Goal: Task Accomplishment & Management: Manage account settings

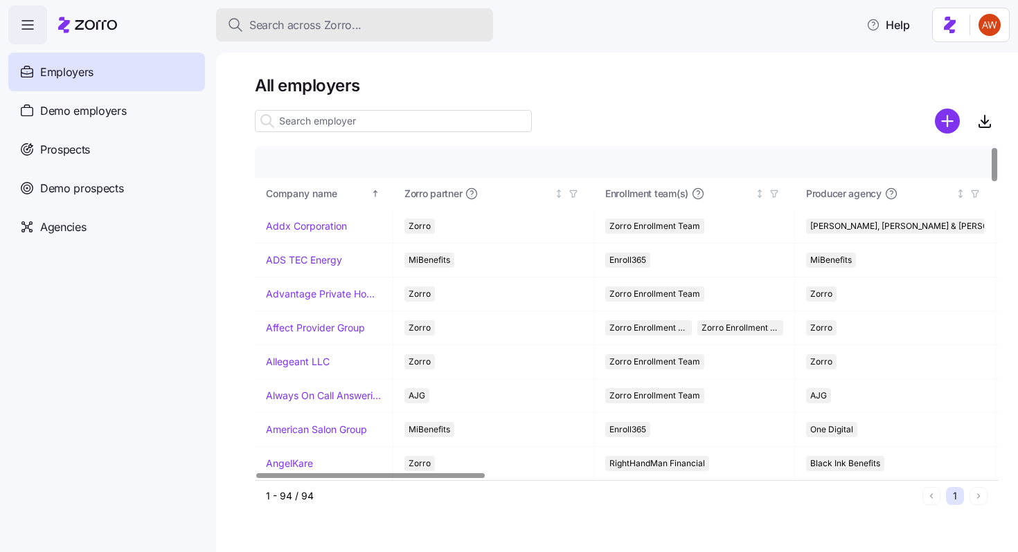
click at [312, 24] on span "Search across Zorro..." at bounding box center [305, 25] width 112 height 17
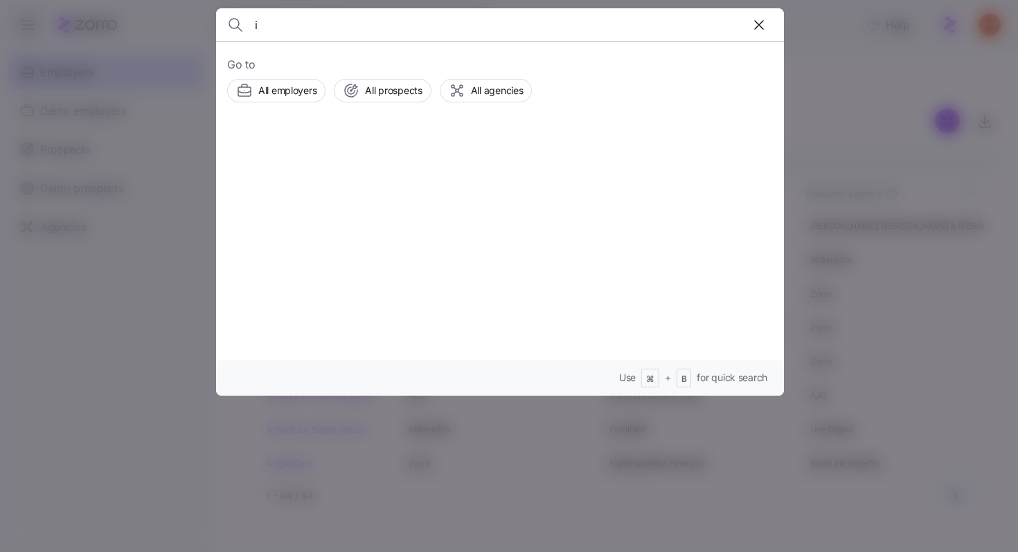
type input "in"
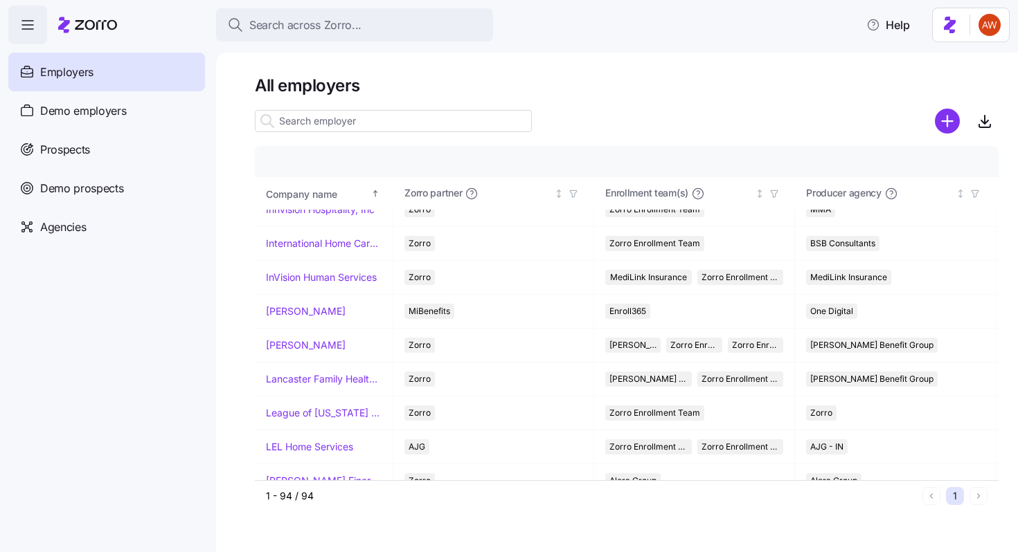
scroll to position [1542, 0]
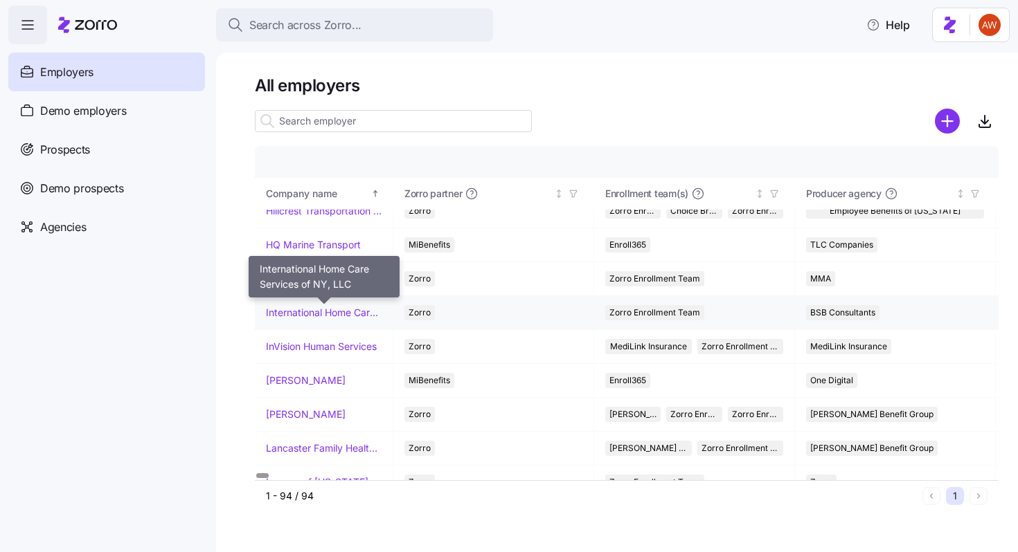
click at [317, 313] on link "International Home Care Services of NY, LLC" at bounding box center [324, 313] width 116 height 14
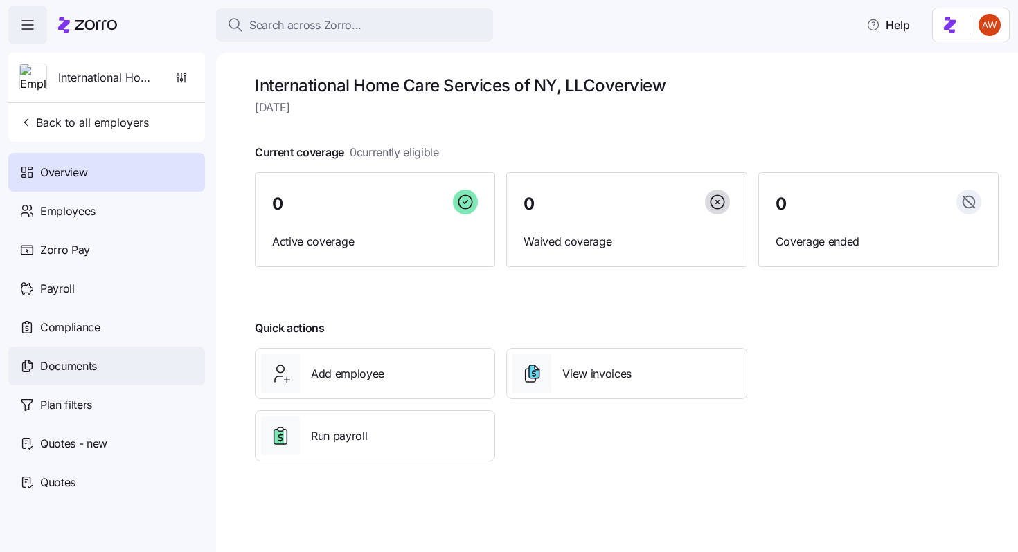
click at [113, 370] on div "Documents" at bounding box center [106, 366] width 197 height 39
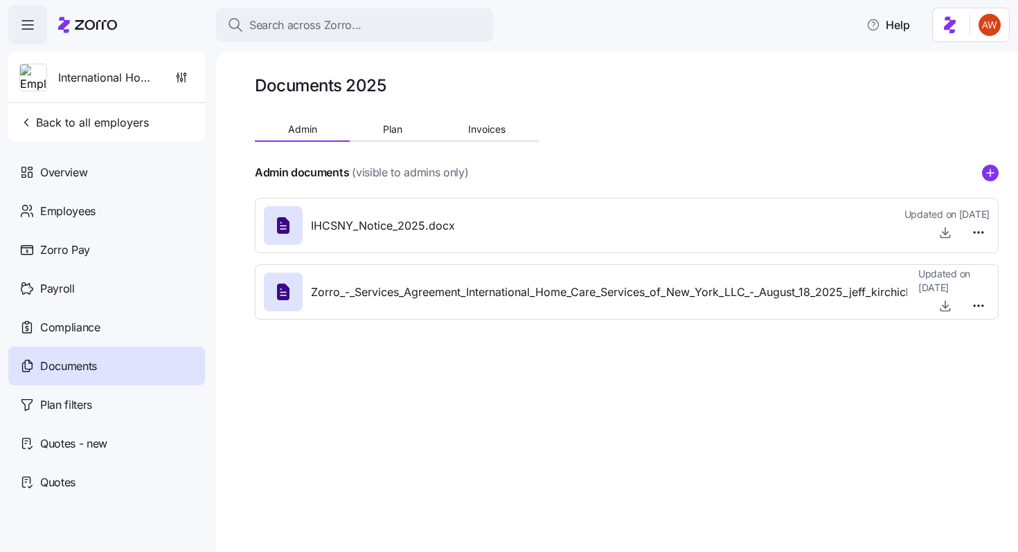
click at [391, 117] on div "Documents 2025 Admin Plan Invoices Admin documents (visible to admins only) IHC…" at bounding box center [627, 203] width 744 height 256
click at [393, 127] on span "Plan" at bounding box center [392, 130] width 19 height 10
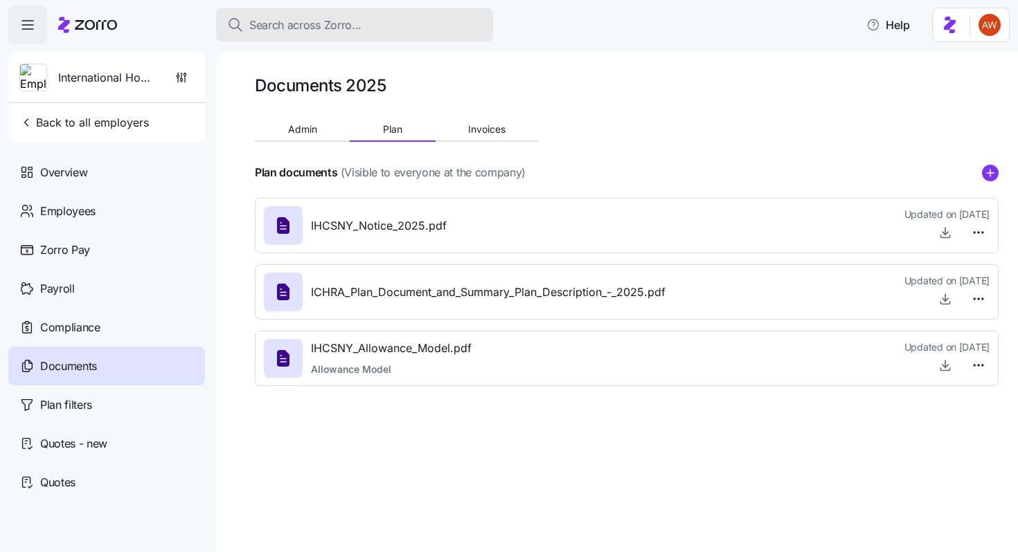
click at [322, 29] on span "Search across Zorro..." at bounding box center [305, 25] width 112 height 17
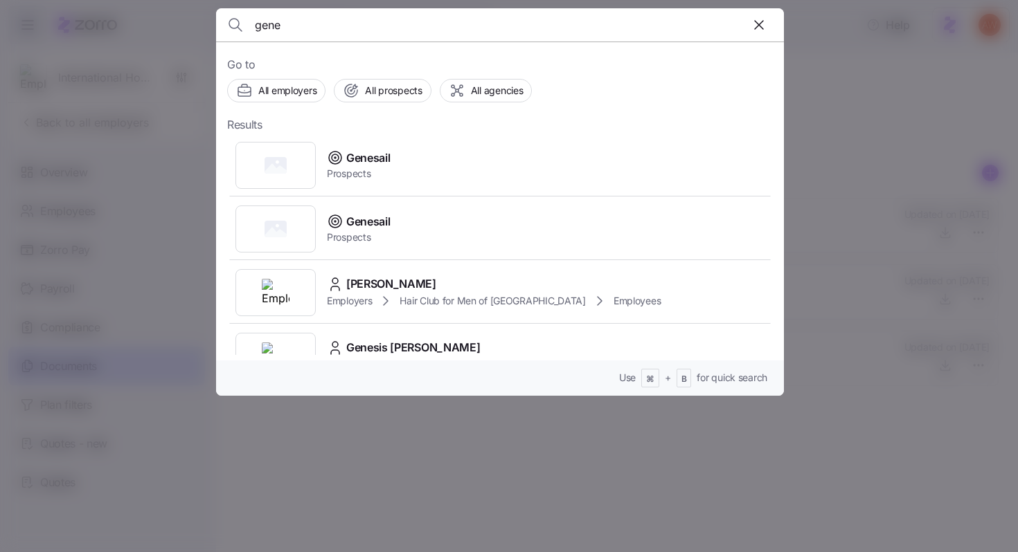
type input "gene"
click at [321, 474] on div at bounding box center [509, 276] width 1018 height 552
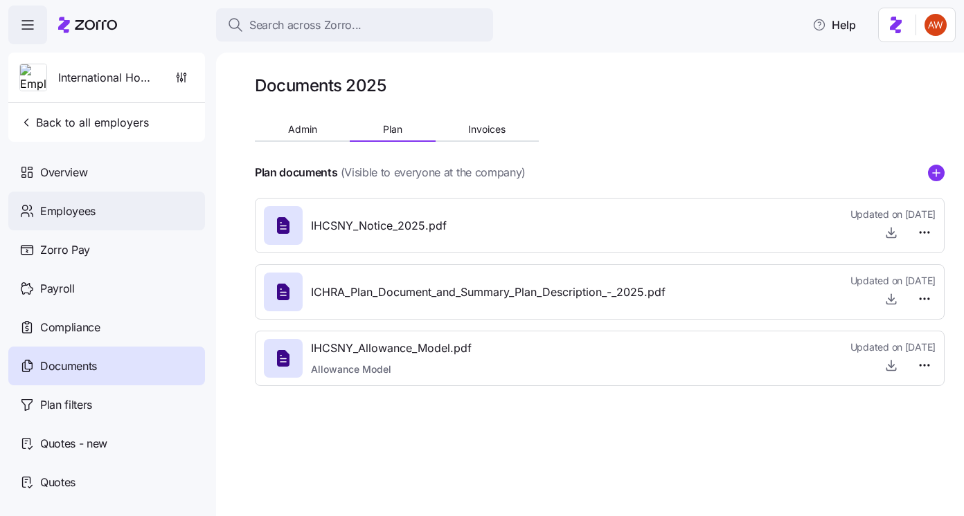
click at [138, 210] on div "Employees" at bounding box center [106, 211] width 197 height 39
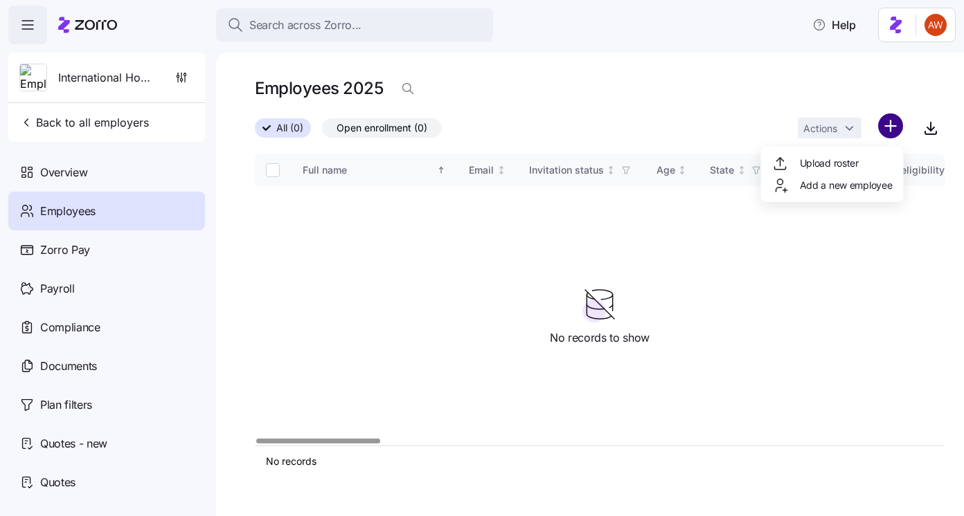
click at [887, 124] on html "Search across Zorro... Help International Home Care Services of NY, LLC Back to…" at bounding box center [482, 254] width 964 height 508
click at [813, 164] on span "Upload roster" at bounding box center [829, 163] width 59 height 14
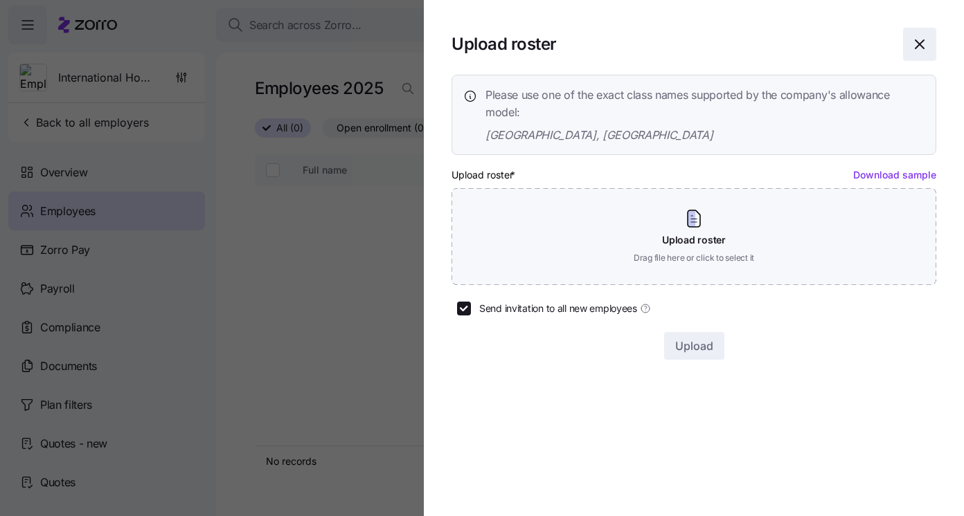
click at [919, 44] on icon "button" at bounding box center [919, 44] width 8 height 8
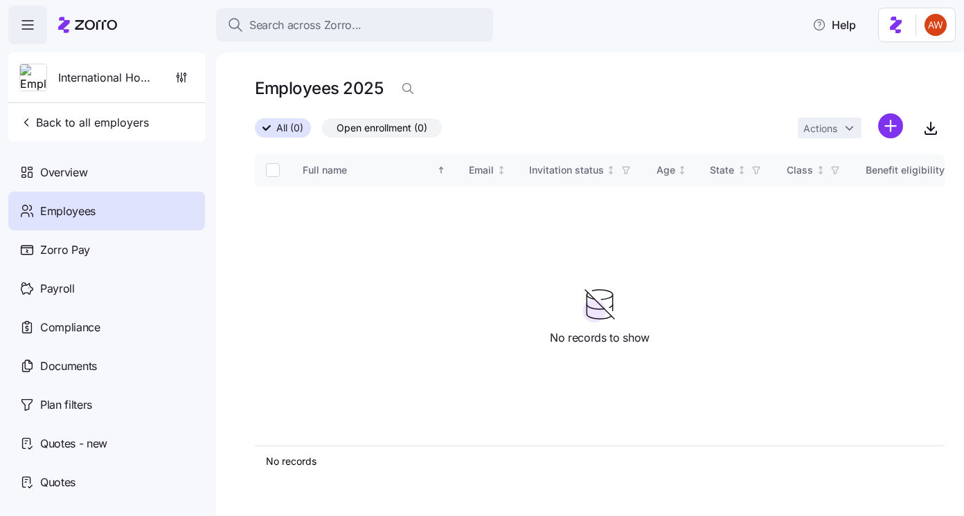
click at [195, 74] on div "International Home Care Services of NY, LLC" at bounding box center [107, 78] width 186 height 50
click at [186, 77] on icon "button" at bounding box center [181, 78] width 14 height 14
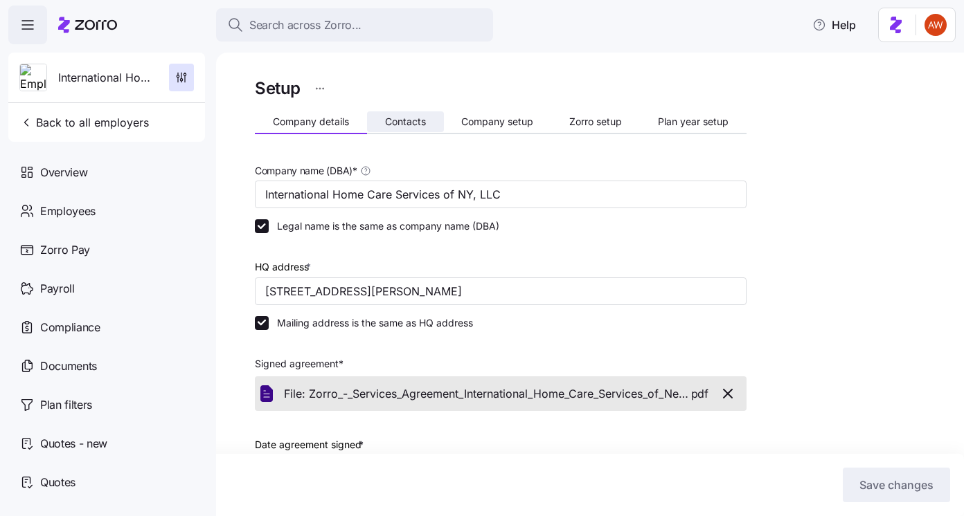
click at [415, 117] on span "Contacts" at bounding box center [405, 122] width 41 height 10
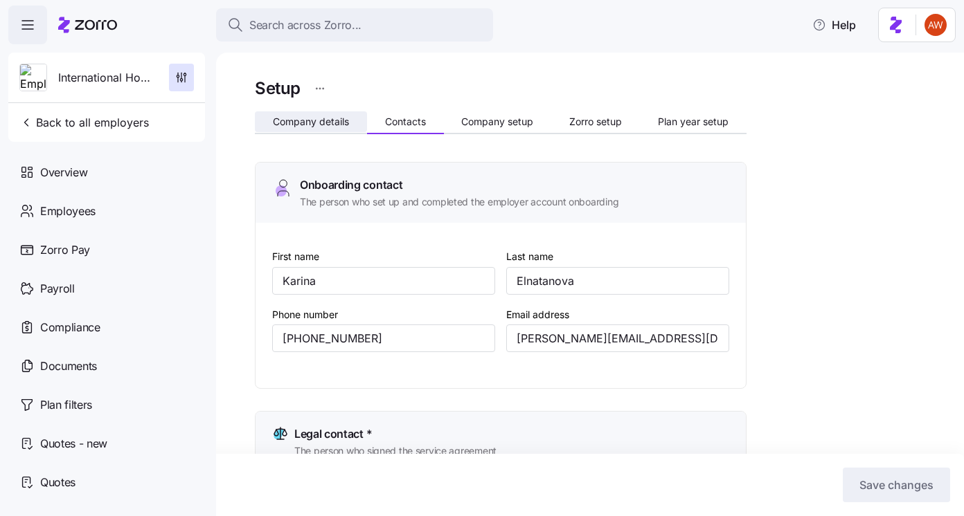
click at [326, 120] on span "Company details" at bounding box center [311, 122] width 76 height 10
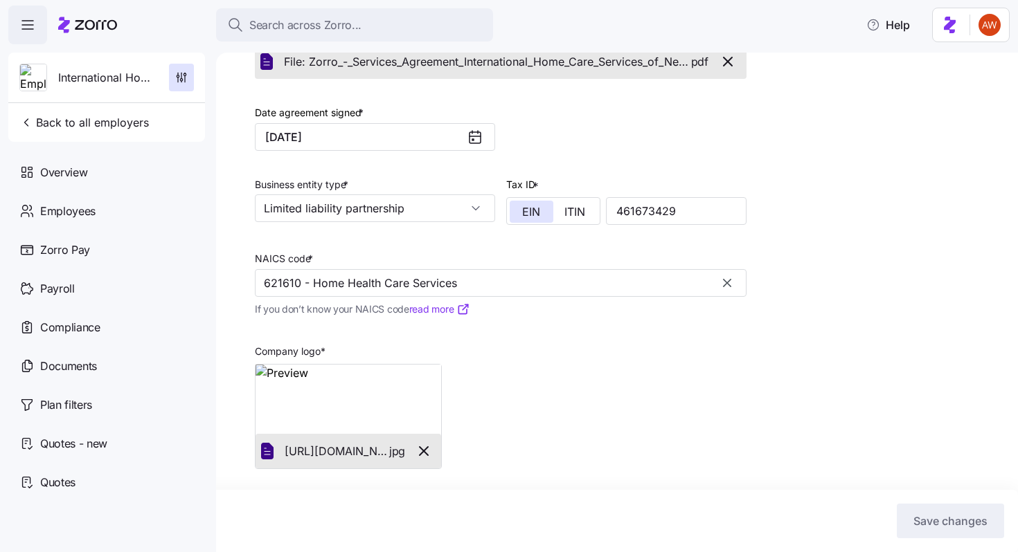
scroll to position [334, 0]
click at [70, 205] on span "Employees" at bounding box center [67, 211] width 55 height 17
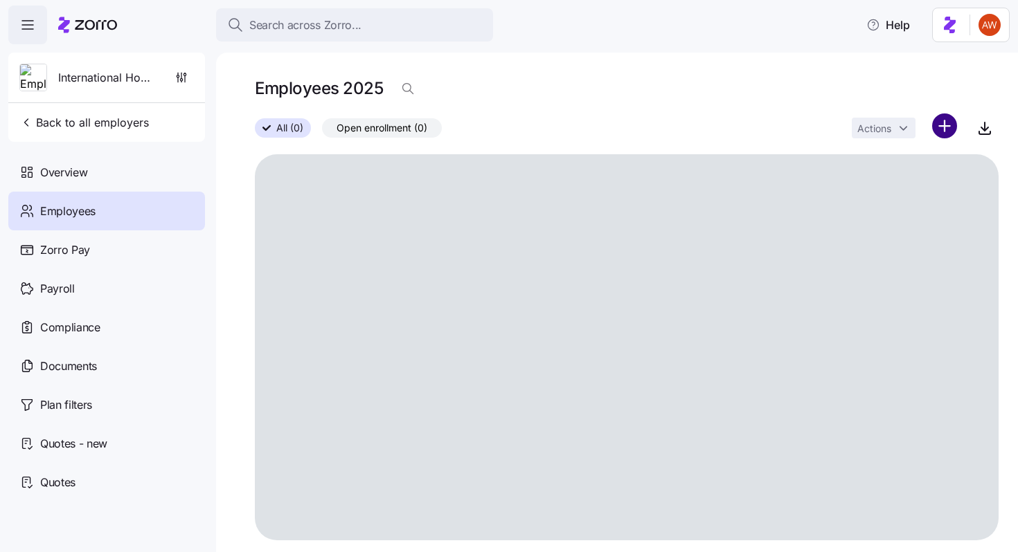
click at [937, 129] on html "Search across Zorro... Help International Home Care Services of NY, LLC Back to…" at bounding box center [509, 272] width 1018 height 544
click at [906, 159] on span "Upload roster" at bounding box center [883, 163] width 59 height 14
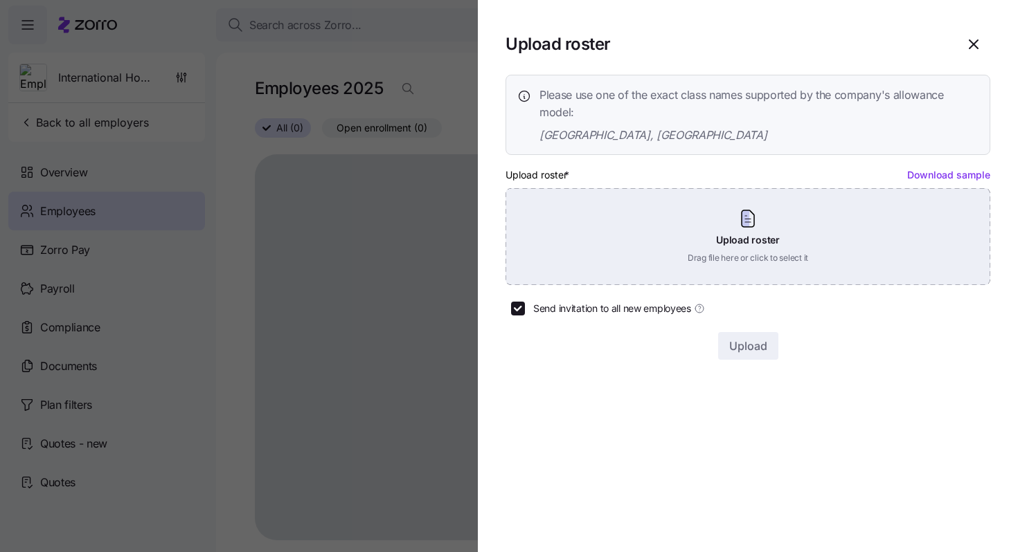
click at [719, 228] on div "Upload roster Drag file here or click to select it" at bounding box center [747, 236] width 485 height 97
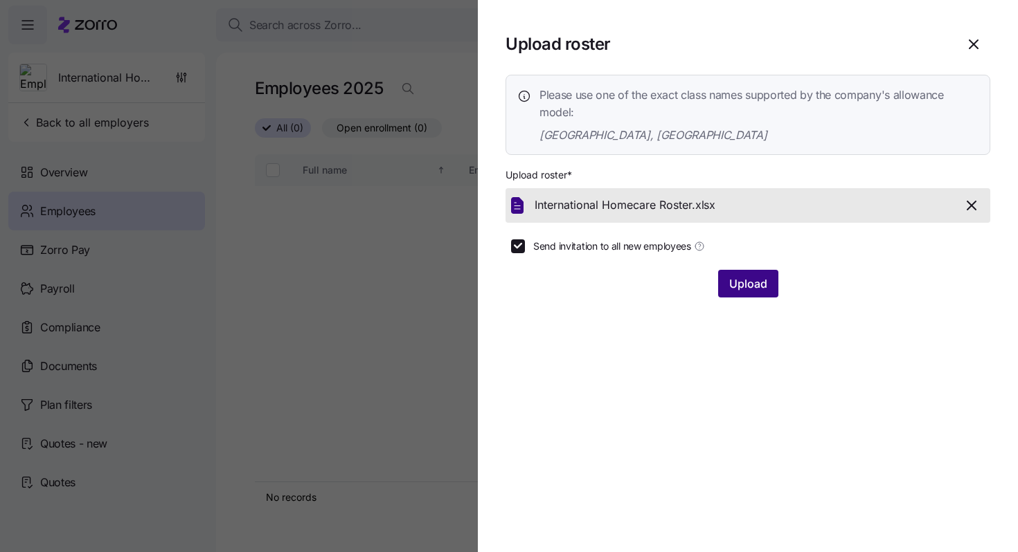
click at [737, 282] on span "Upload" at bounding box center [748, 284] width 38 height 17
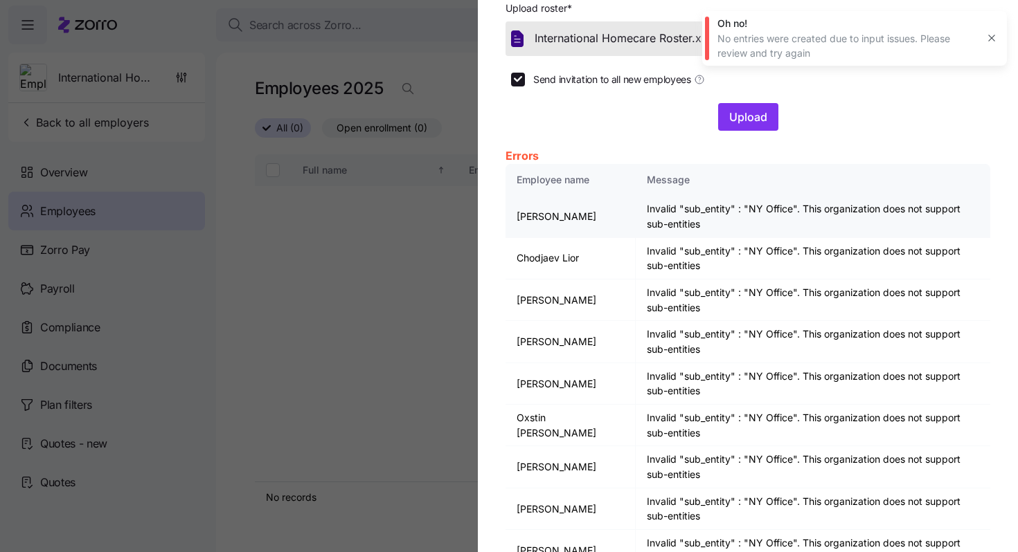
scroll to position [38, 0]
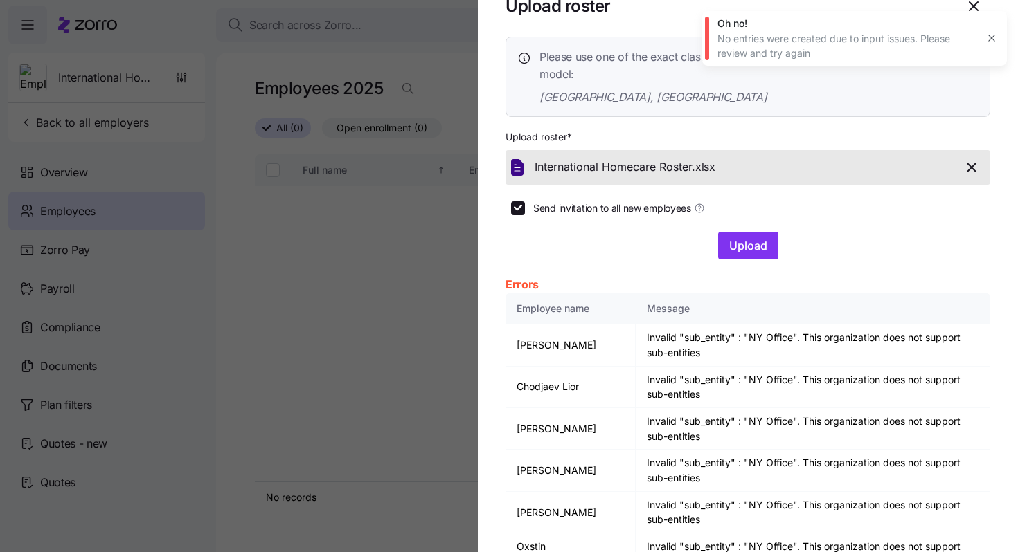
click at [992, 37] on icon "button" at bounding box center [991, 38] width 11 height 11
click at [976, 8] on icon "button" at bounding box center [973, 6] width 17 height 17
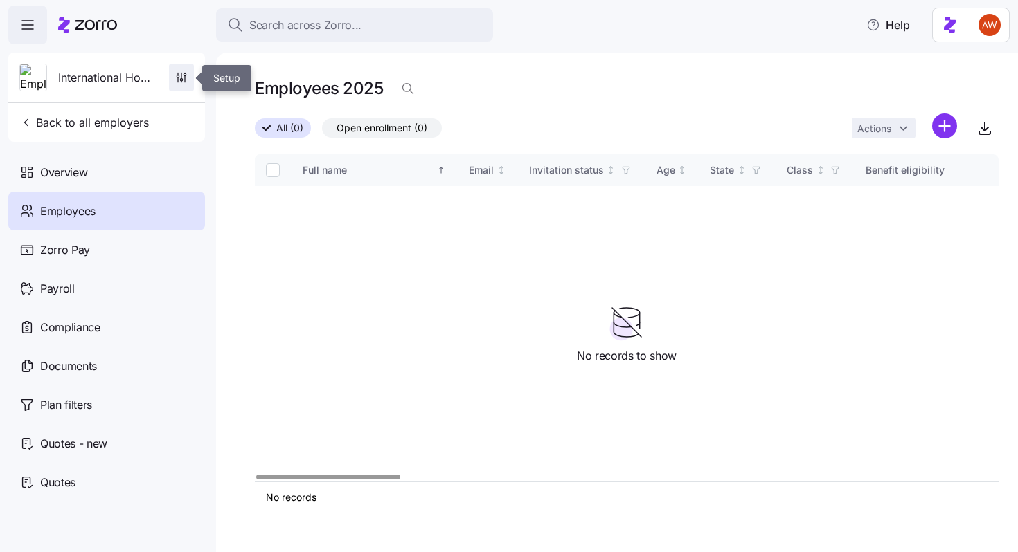
click at [187, 80] on icon "button" at bounding box center [181, 78] width 14 height 14
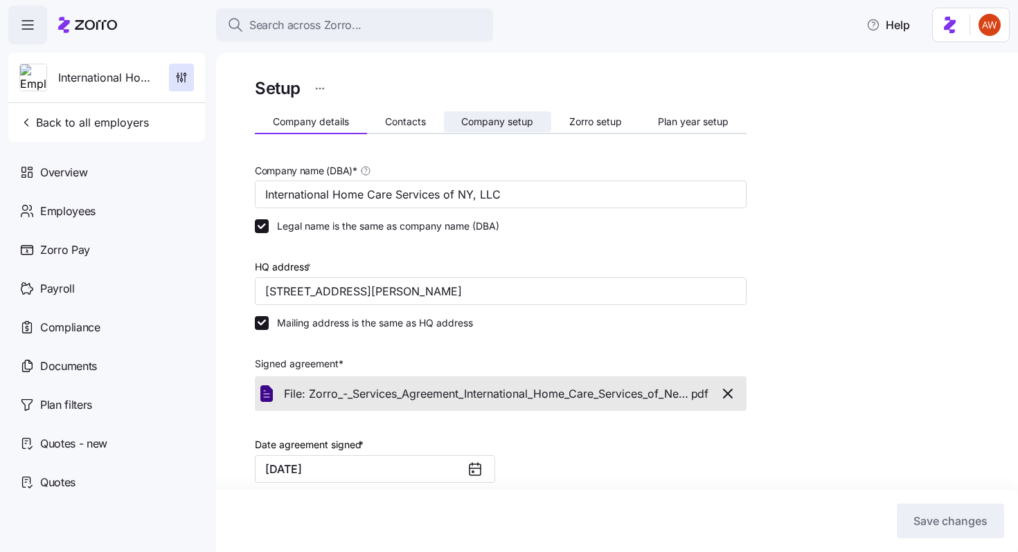
click at [486, 123] on span "Company setup" at bounding box center [497, 122] width 72 height 10
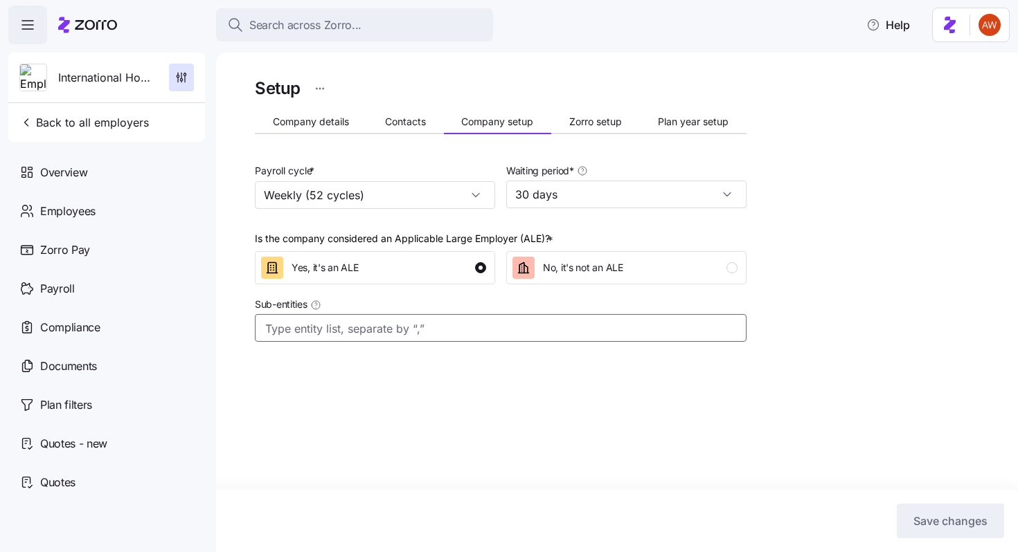
click at [323, 328] on input "Sub-entities" at bounding box center [486, 329] width 443 height 18
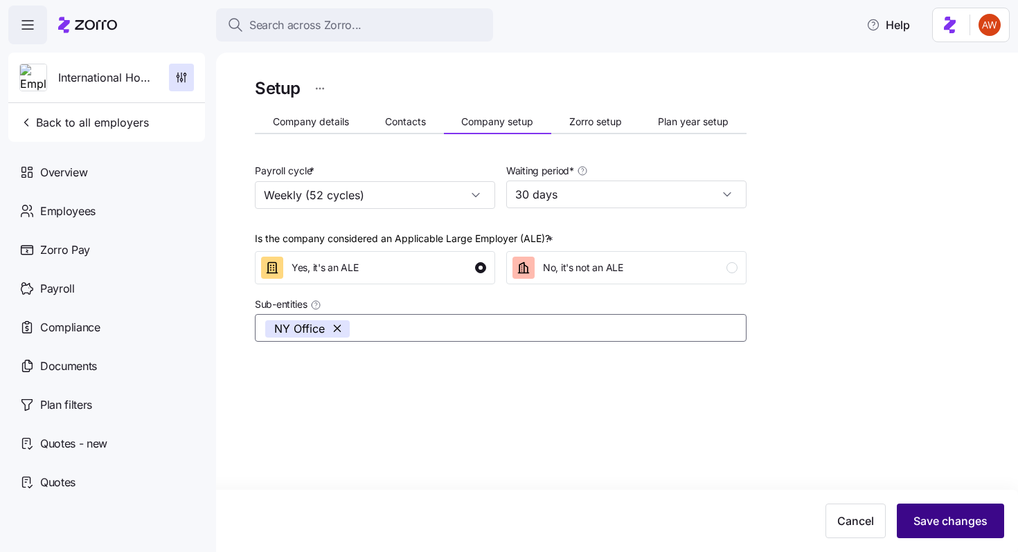
click at [942, 529] on span "Save changes" at bounding box center [950, 521] width 74 height 17
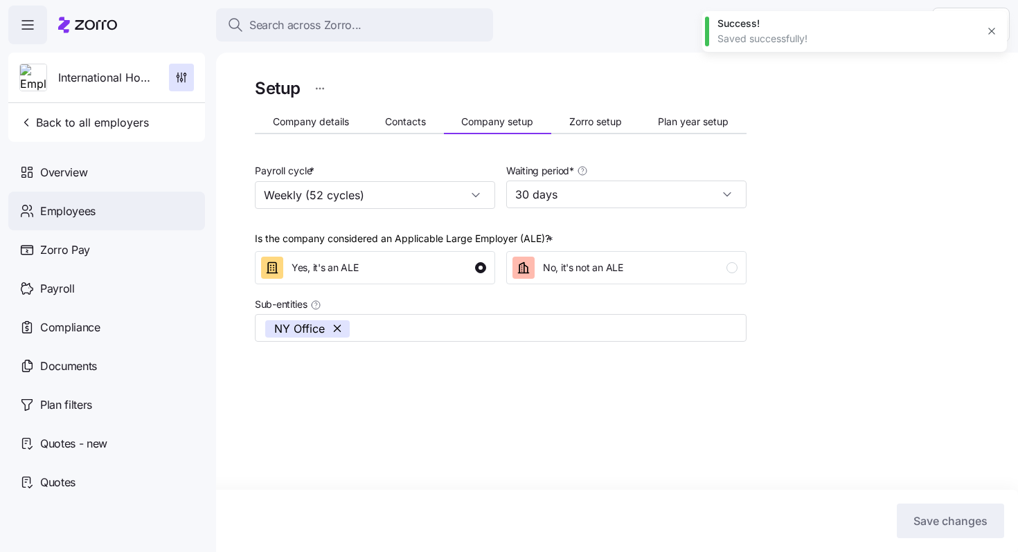
click at [33, 215] on icon at bounding box center [32, 214] width 2 height 3
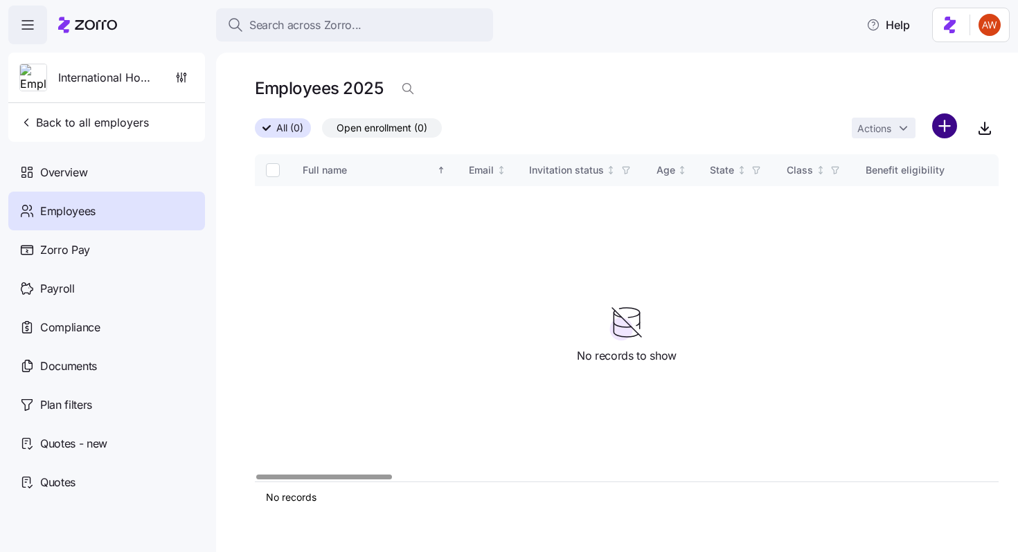
click at [946, 121] on html "Search across Zorro... Help International Home Care Services of NY, LLC Back to…" at bounding box center [509, 272] width 1018 height 544
click at [939, 125] on html "Search across Zorro... Help International Home Care Services of NY, LLC Back to…" at bounding box center [509, 272] width 1018 height 544
click at [940, 129] on html "Search across Zorro... Help International Home Care Services of NY, LLC Back to…" at bounding box center [509, 272] width 1018 height 544
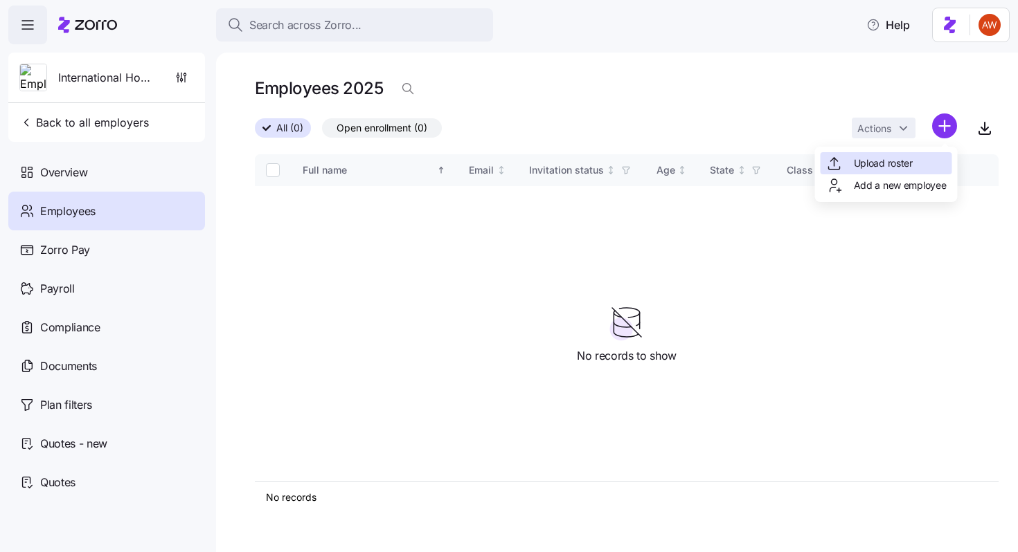
click at [909, 164] on span "Upload roster" at bounding box center [883, 163] width 59 height 14
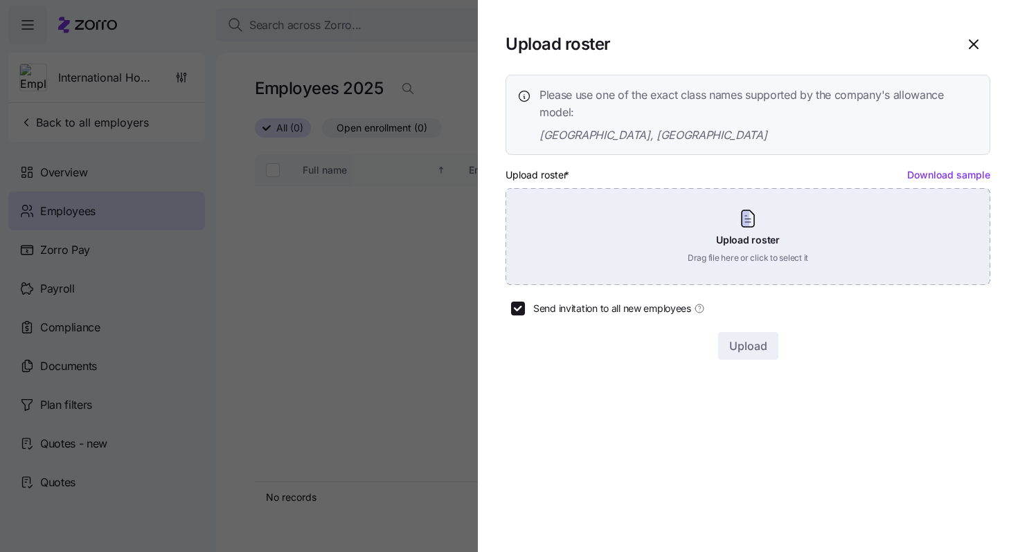
click at [734, 222] on div "Upload roster Drag file here or click to select it" at bounding box center [747, 236] width 485 height 97
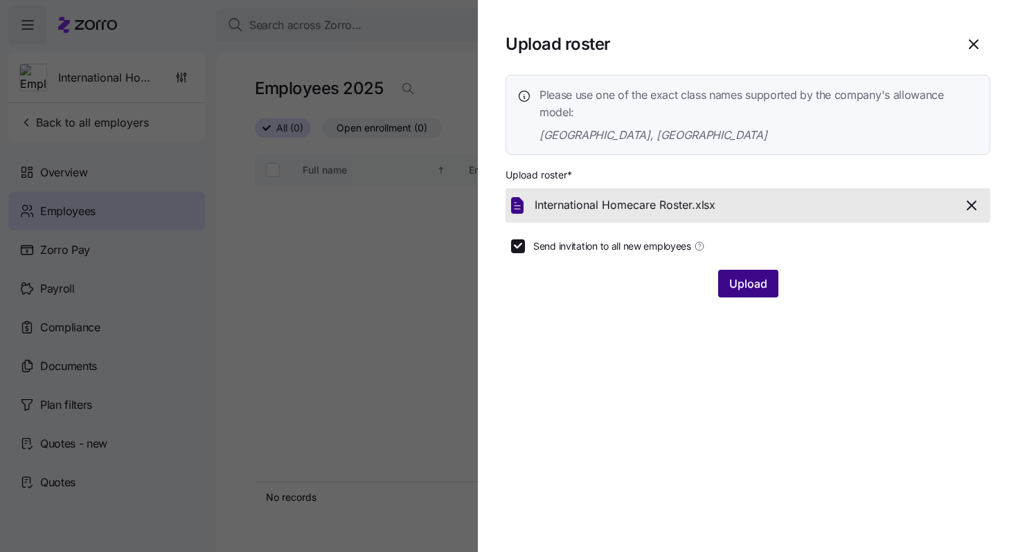
click at [741, 293] on button "Upload" at bounding box center [748, 284] width 60 height 28
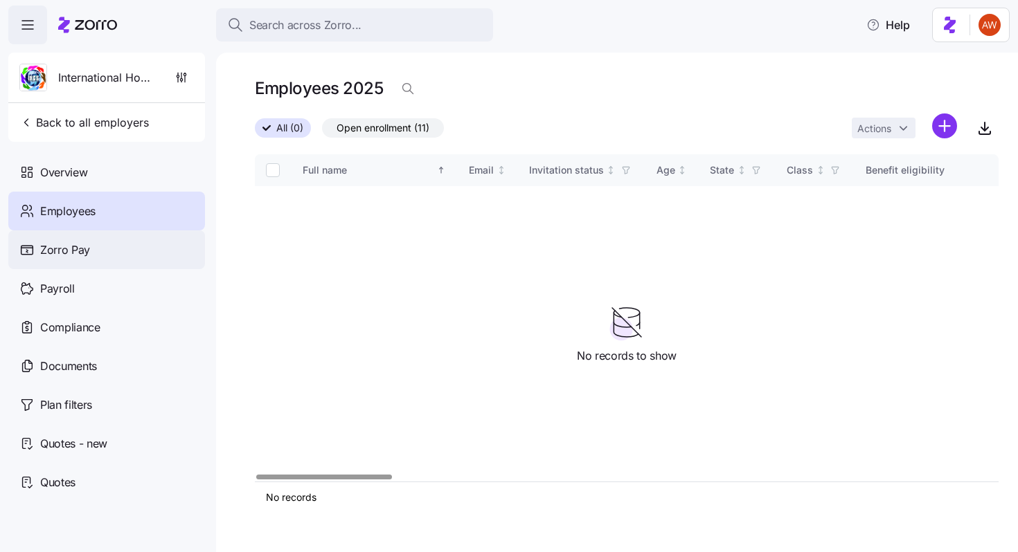
click at [133, 242] on div "Zorro Pay" at bounding box center [106, 250] width 197 height 39
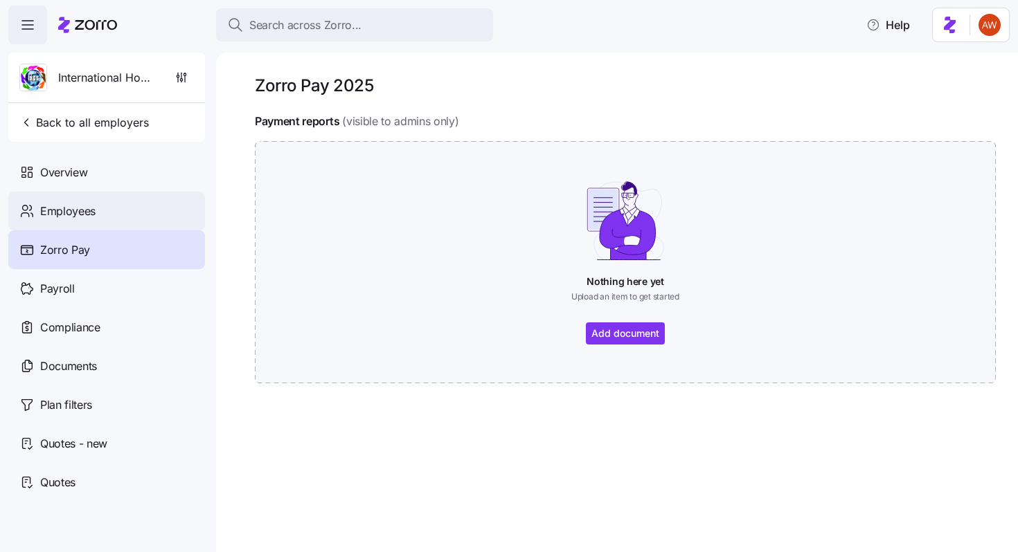
click at [135, 210] on div "Employees" at bounding box center [106, 211] width 197 height 39
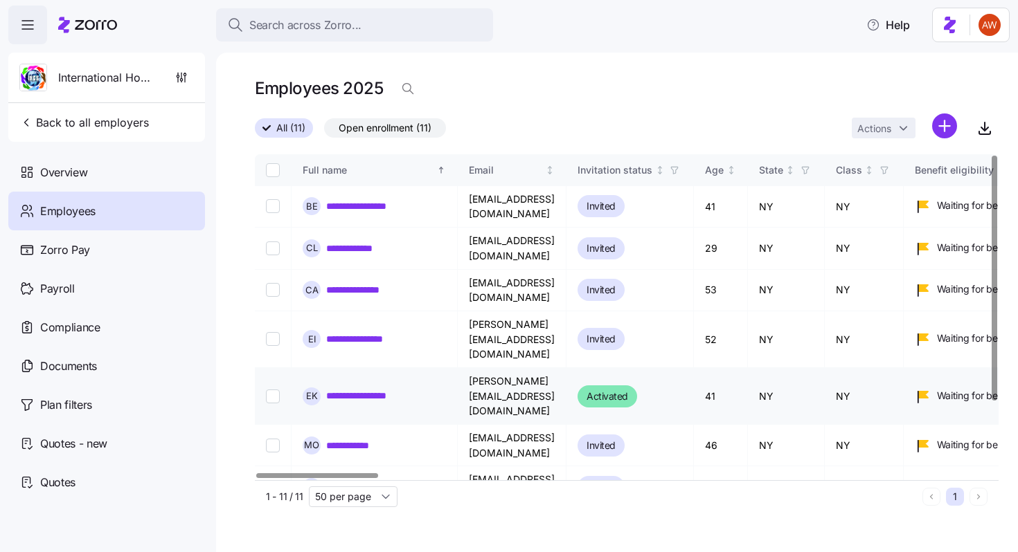
scroll to position [93, 0]
